Goal: Task Accomplishment & Management: Manage account settings

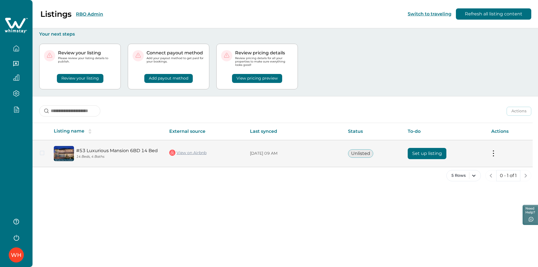
click at [421, 152] on button "Set up listing" at bounding box center [427, 153] width 39 height 11
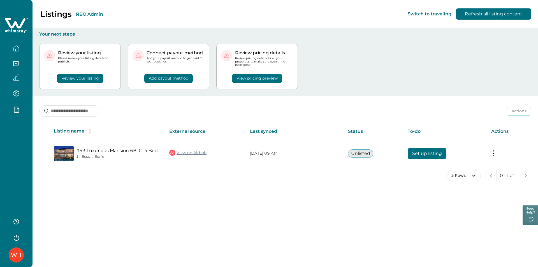
click at [15, 240] on icon "button" at bounding box center [16, 237] width 8 height 8
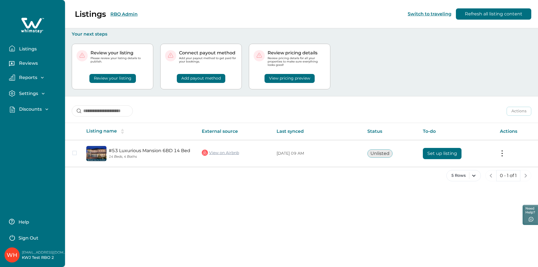
click at [33, 236] on p "Sign Out" at bounding box center [29, 239] width 20 height 6
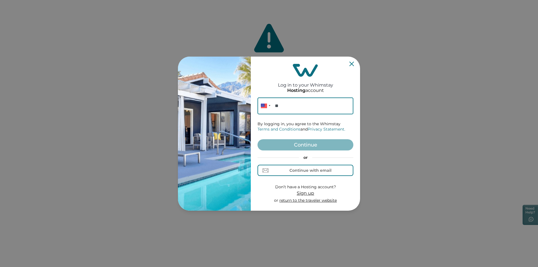
click at [298, 108] on input "**" at bounding box center [306, 106] width 96 height 17
click at [302, 168] on div "Continue with email" at bounding box center [311, 170] width 42 height 4
click at [287, 110] on input at bounding box center [306, 106] width 96 height 17
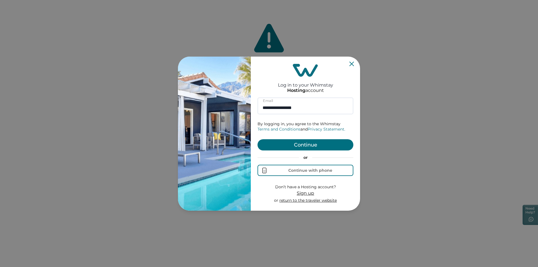
type input "**********"
click at [299, 148] on button "Continue" at bounding box center [306, 144] width 96 height 11
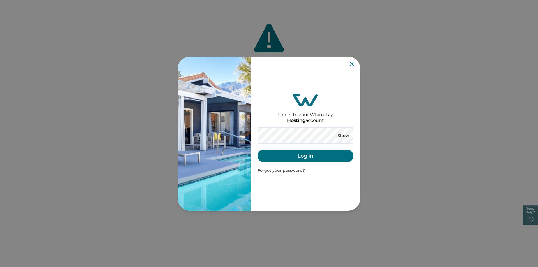
click at [273, 154] on button "Log in" at bounding box center [306, 156] width 96 height 13
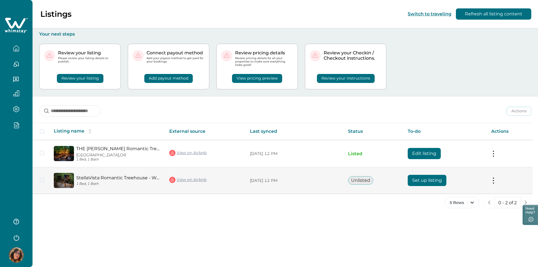
click at [426, 180] on button "Set up listing" at bounding box center [427, 180] width 39 height 11
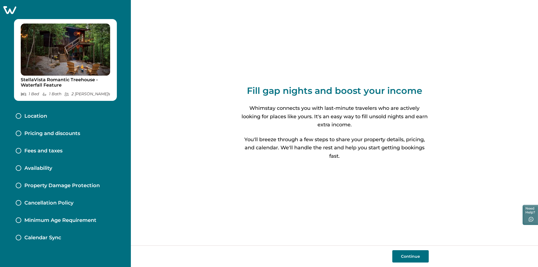
click at [69, 131] on p "Pricing and discounts" at bounding box center [52, 134] width 56 height 6
